Goal: Communication & Community: Connect with others

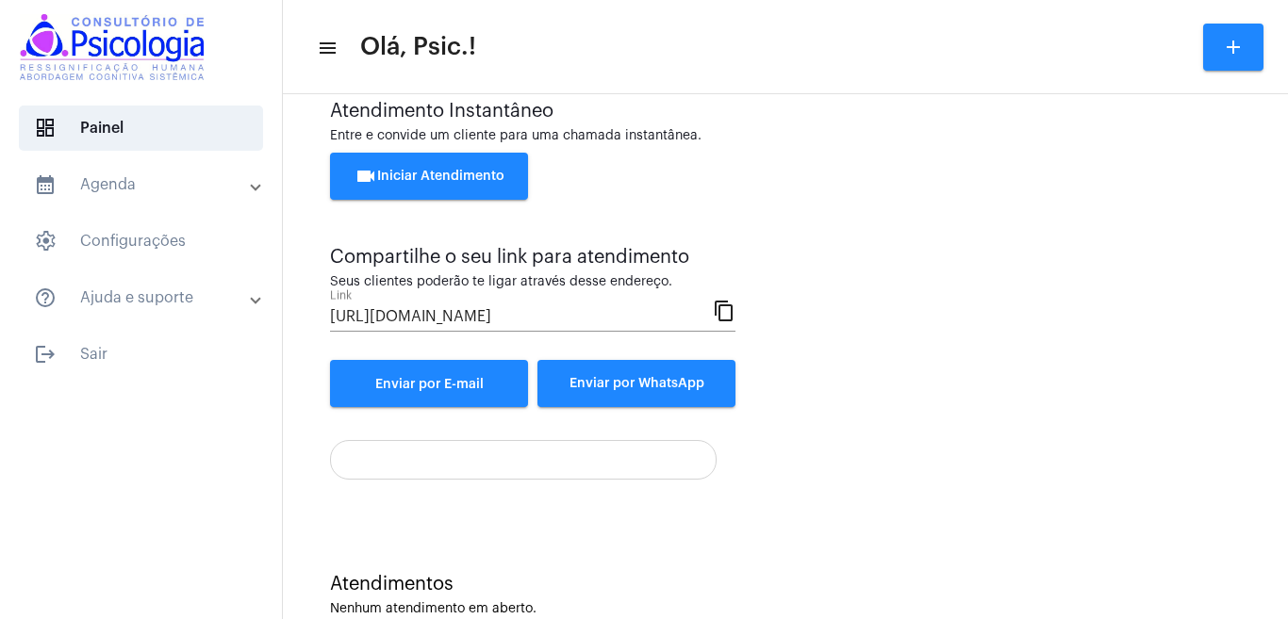
scroll to position [85, 0]
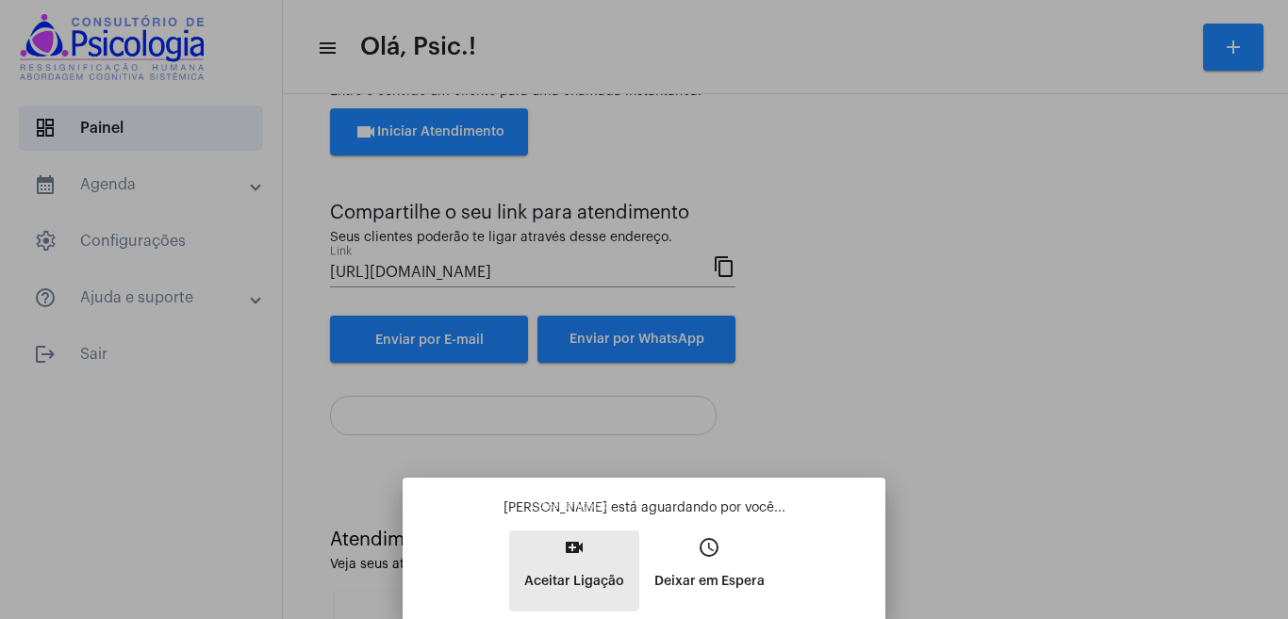
click at [564, 554] on mat-icon "video_call" at bounding box center [574, 547] width 23 height 23
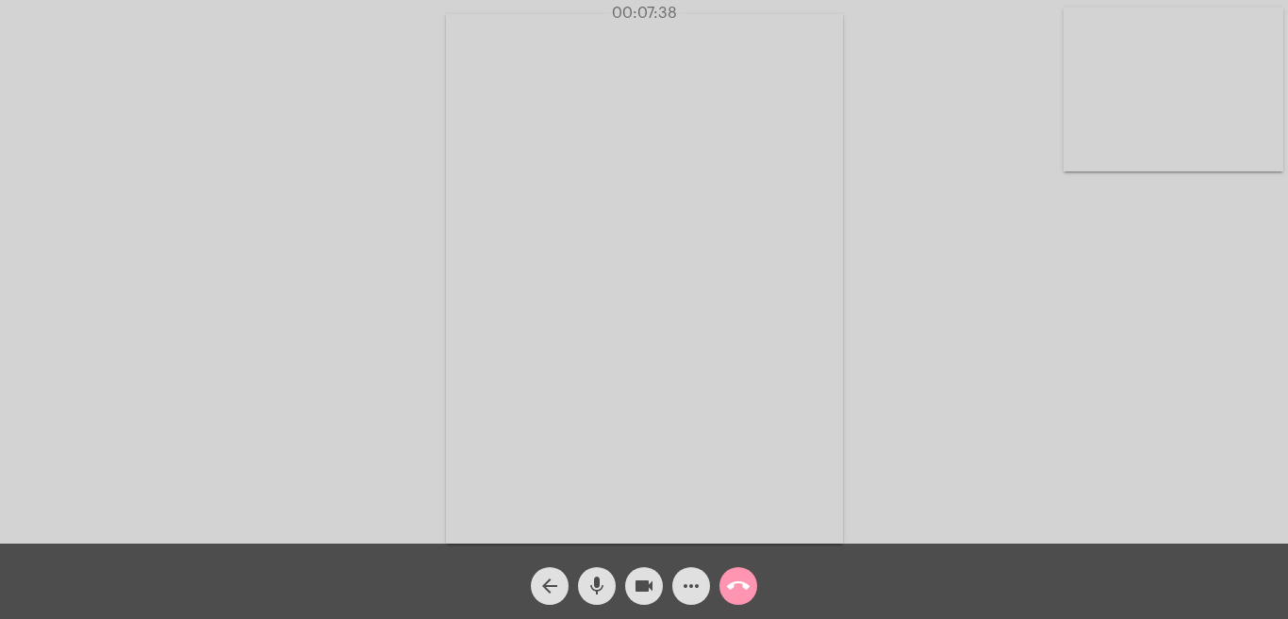
click at [692, 583] on mat-icon "more_horiz" at bounding box center [691, 586] width 23 height 23
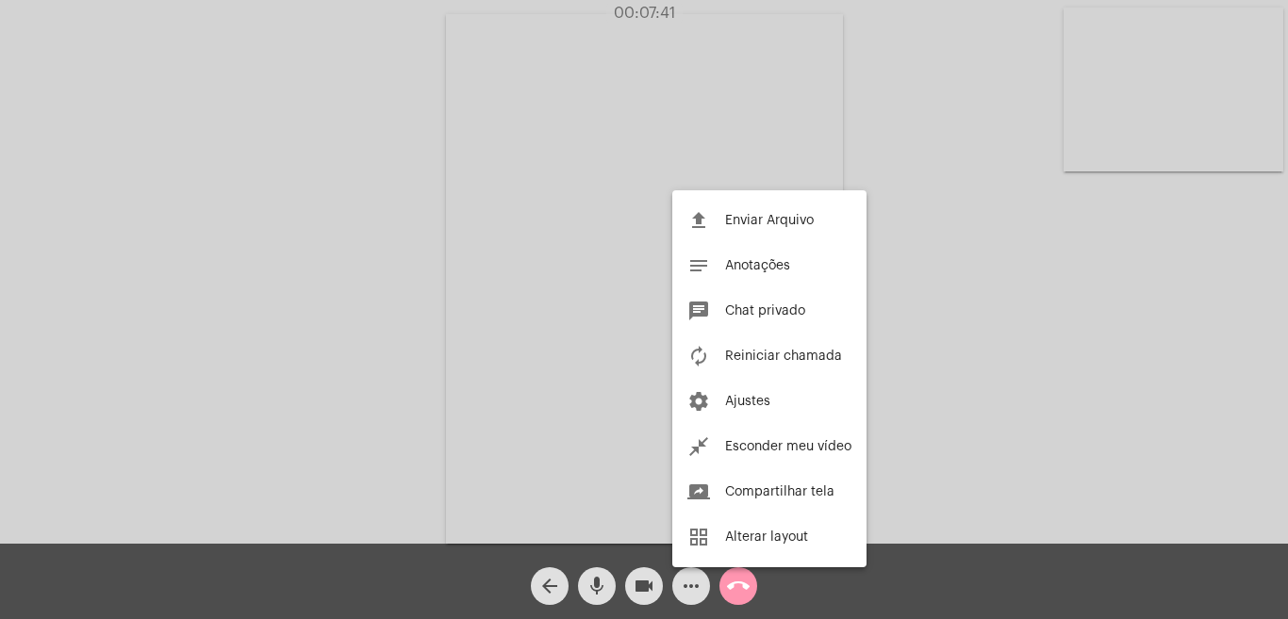
click at [1028, 397] on div at bounding box center [644, 309] width 1288 height 619
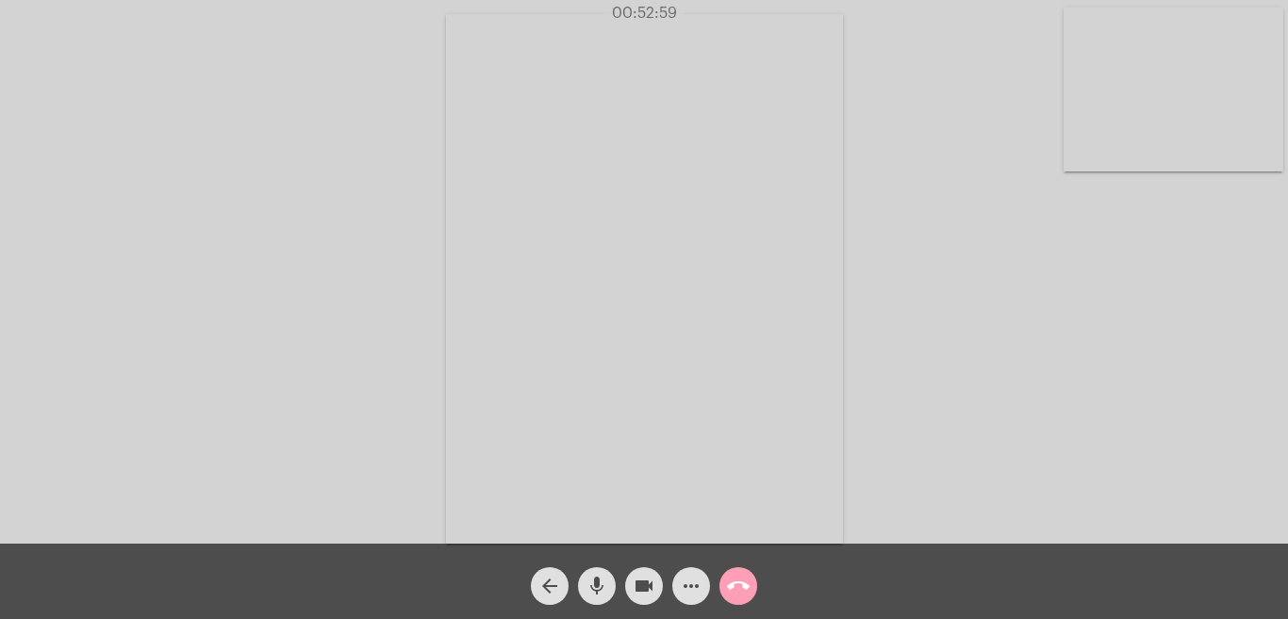
click at [740, 584] on mat-icon "call_end" at bounding box center [738, 586] width 23 height 23
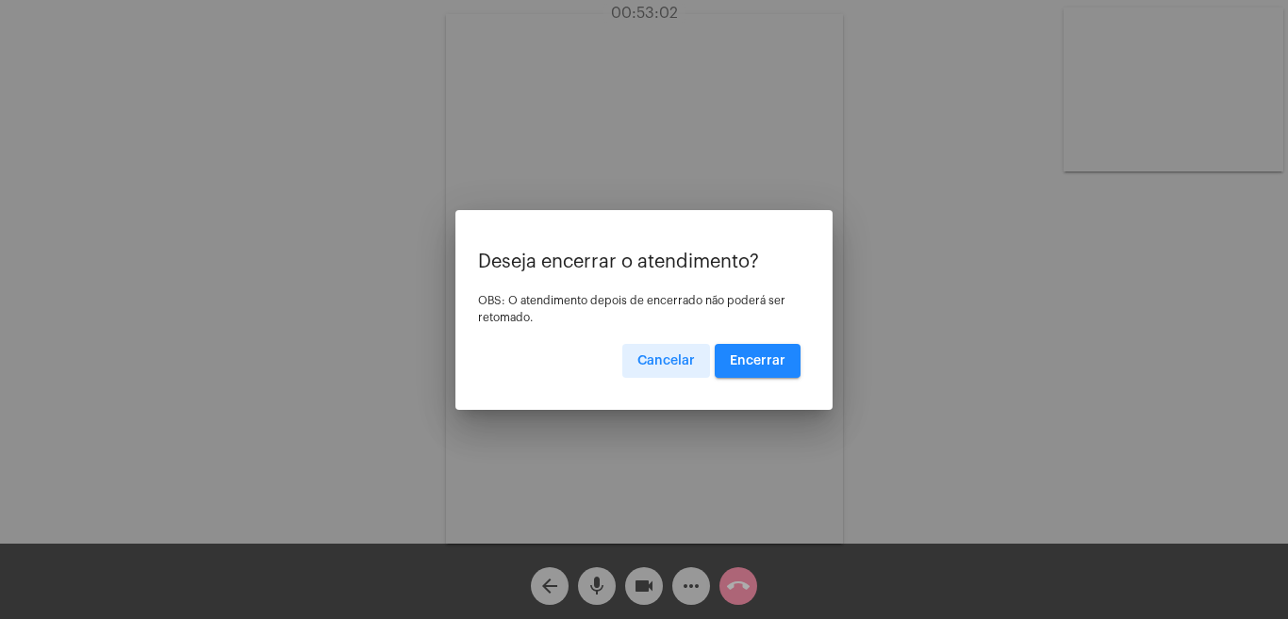
click at [774, 355] on span "Encerrar" at bounding box center [758, 360] width 56 height 13
